Goal: Information Seeking & Learning: Learn about a topic

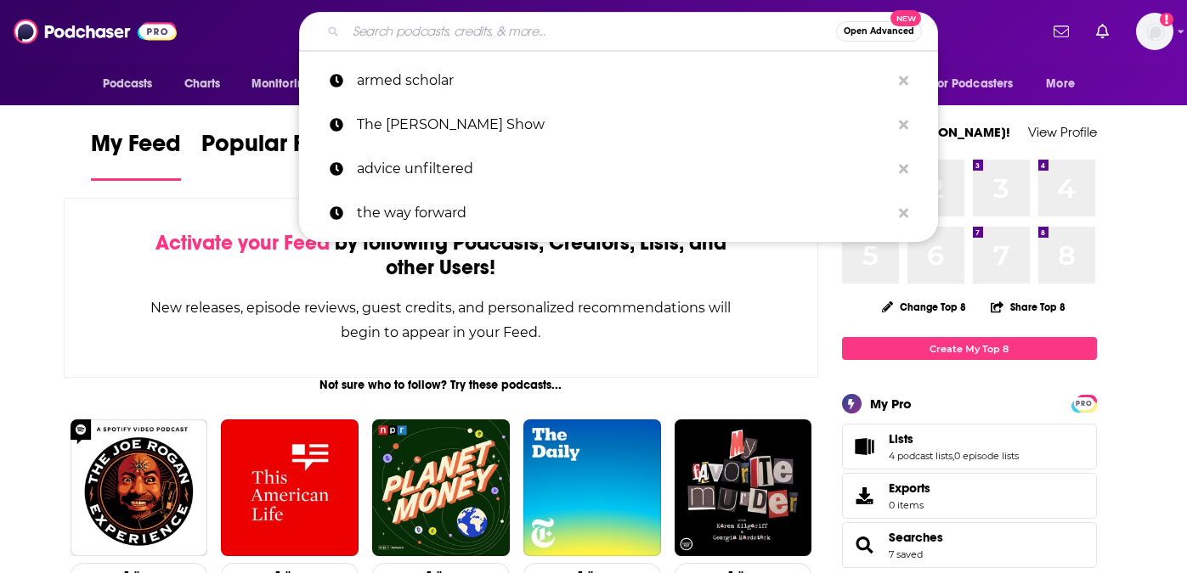
click at [426, 38] on input "Search podcasts, credits, & more..." at bounding box center [591, 31] width 490 height 27
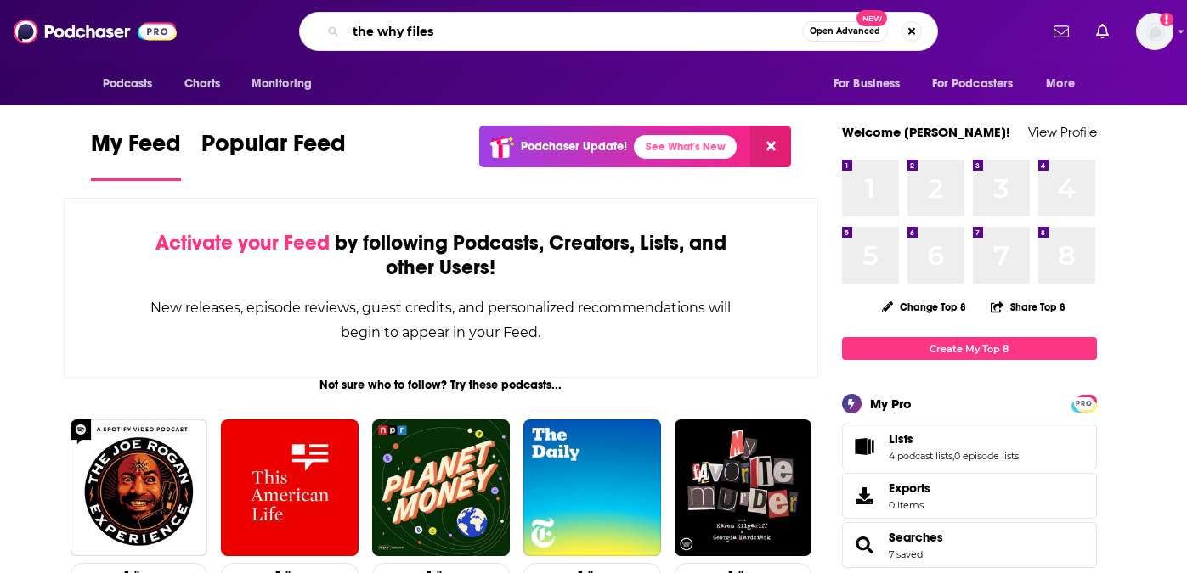
type input "the why files"
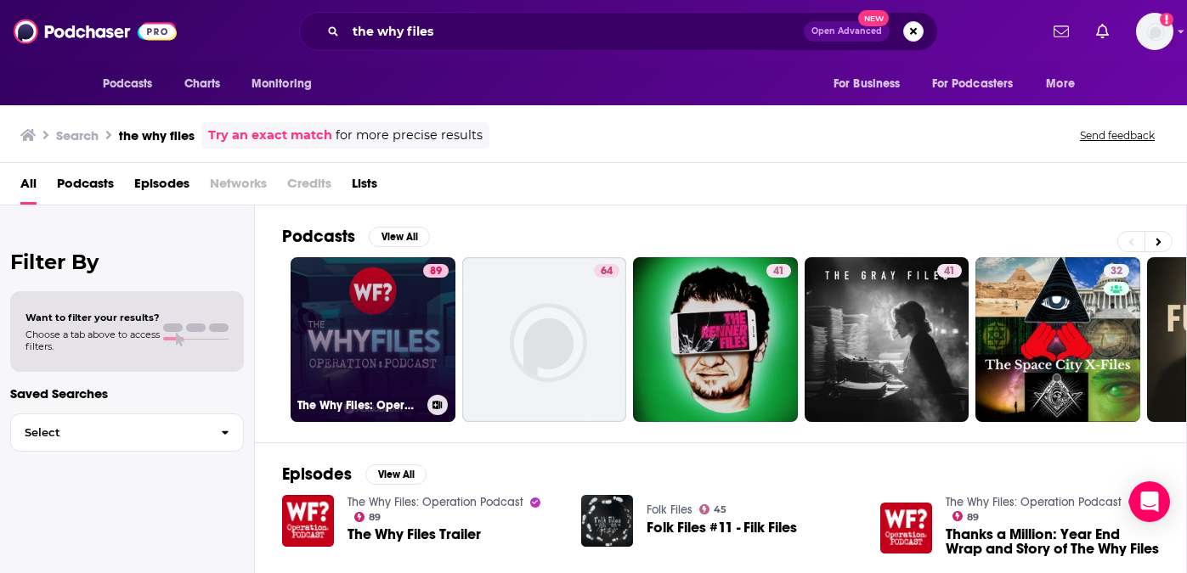
click at [298, 323] on link "89 The Why Files: Operation Podcast" at bounding box center [372, 339] width 165 height 165
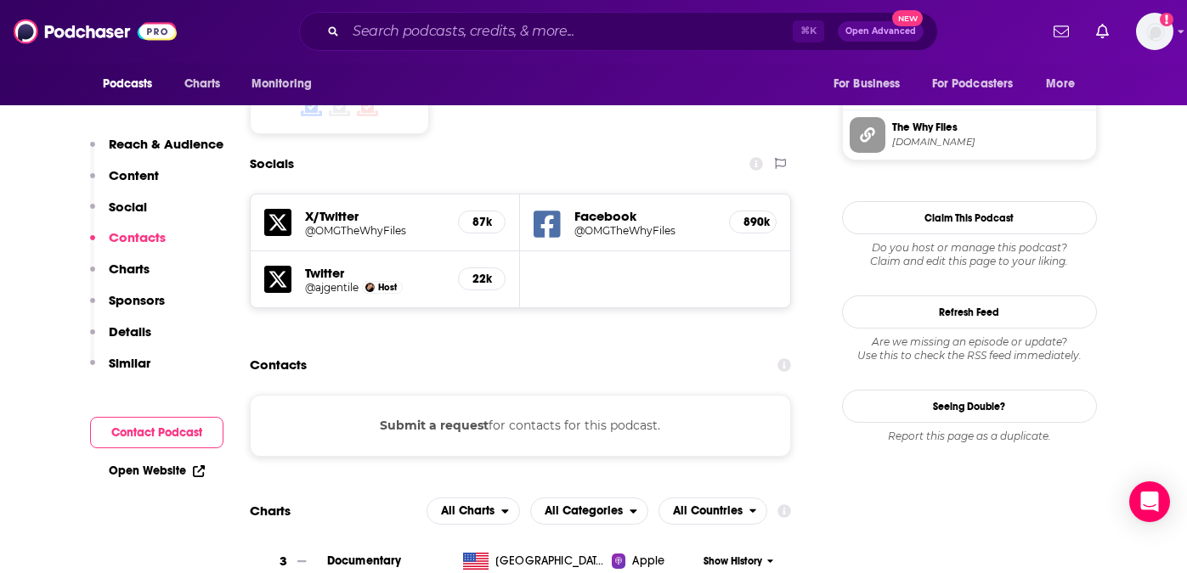
scroll to position [1485, 0]
